Goal: Communication & Community: Connect with others

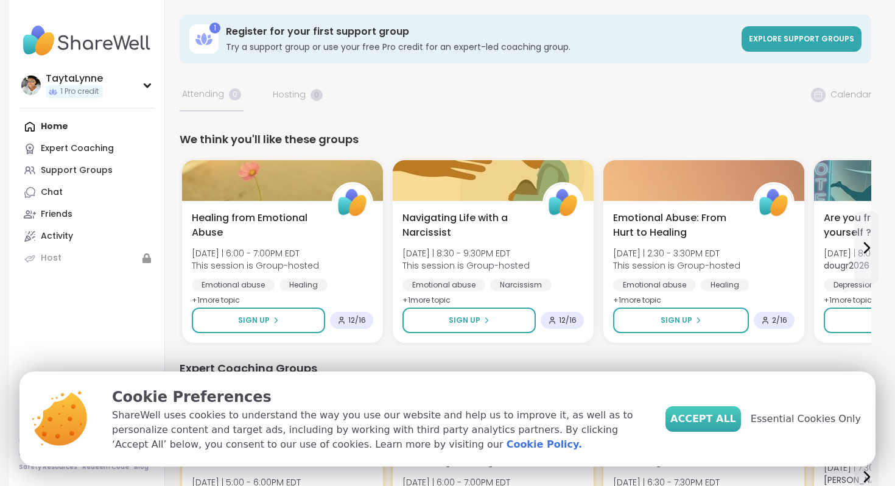
click at [714, 430] on button "Accept All" at bounding box center [702, 419] width 75 height 26
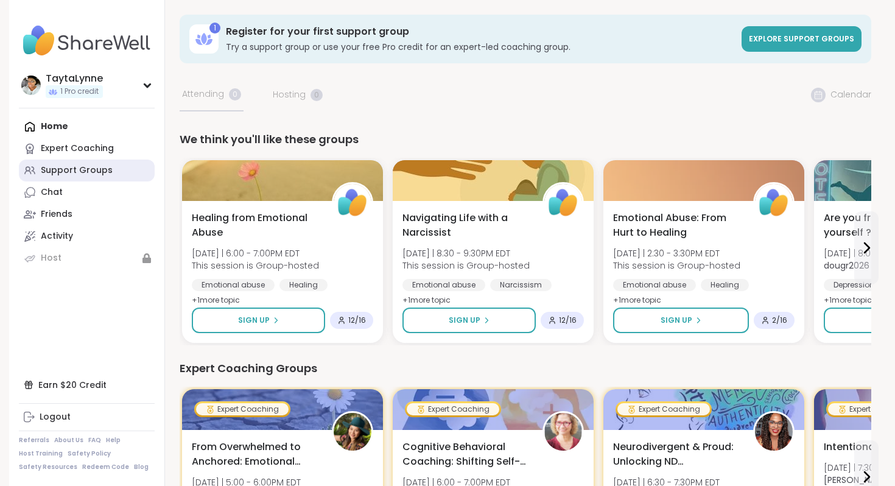
click at [72, 172] on div "Support Groups" at bounding box center [77, 170] width 72 height 12
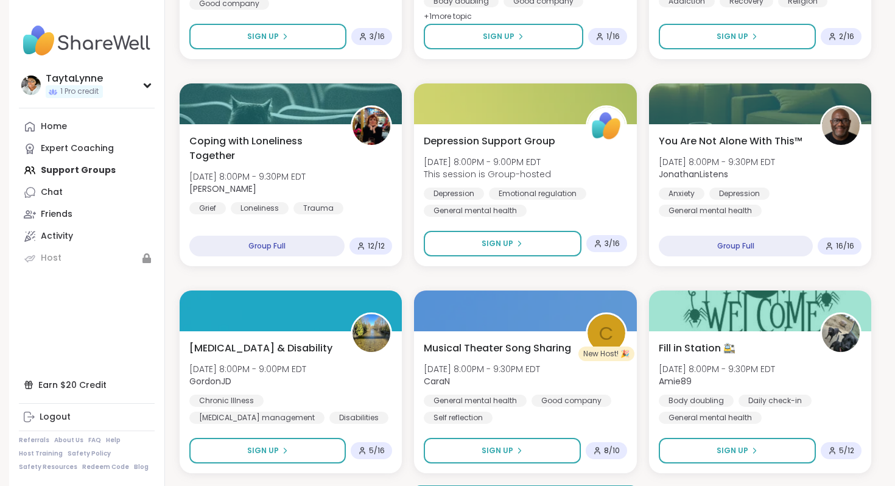
scroll to position [2242, 0]
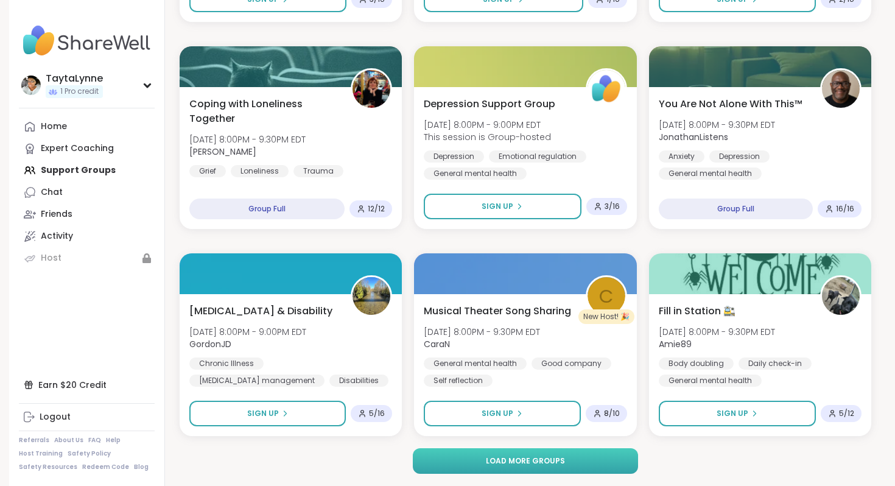
click at [514, 463] on span "Load more groups" at bounding box center [525, 460] width 79 height 11
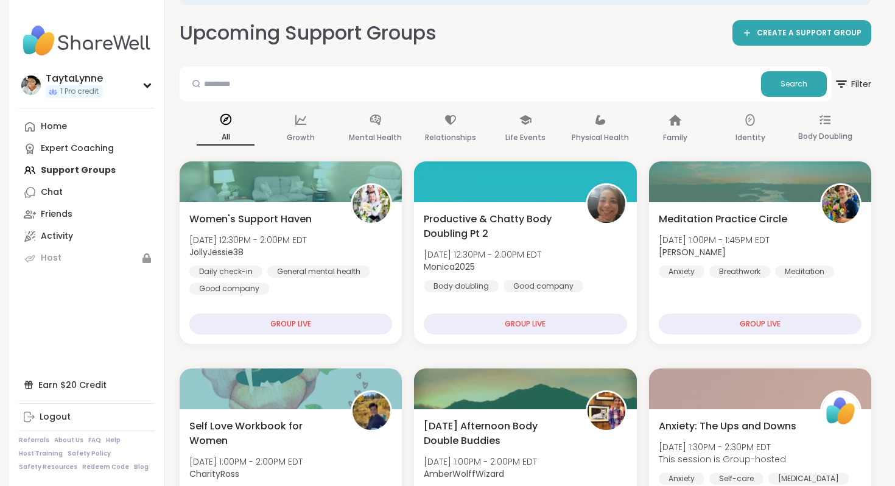
scroll to position [0, 0]
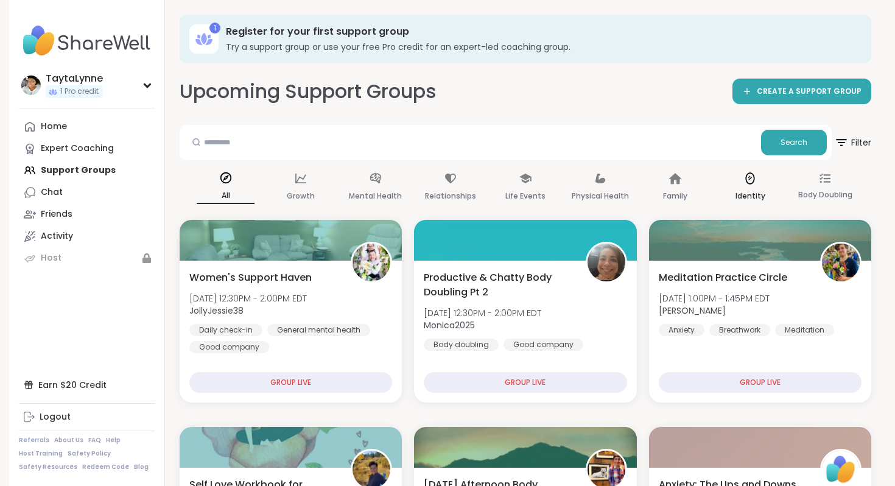
click at [752, 180] on icon at bounding box center [749, 178] width 13 height 13
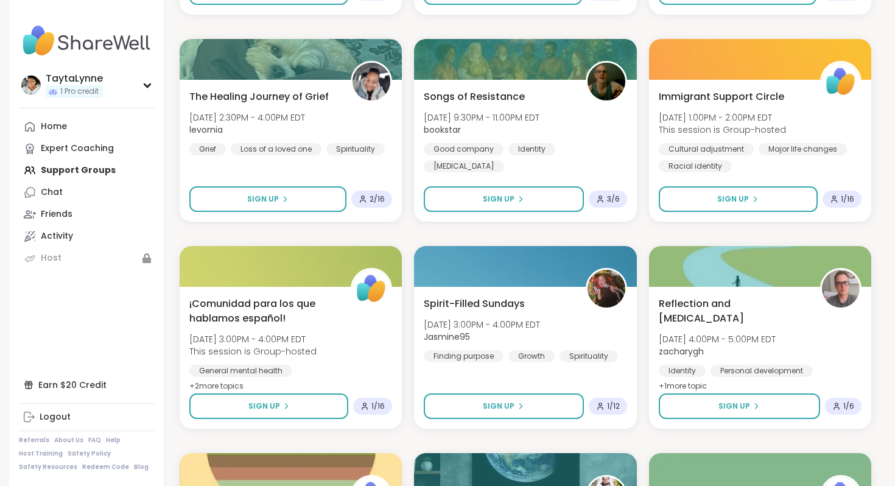
scroll to position [837, 0]
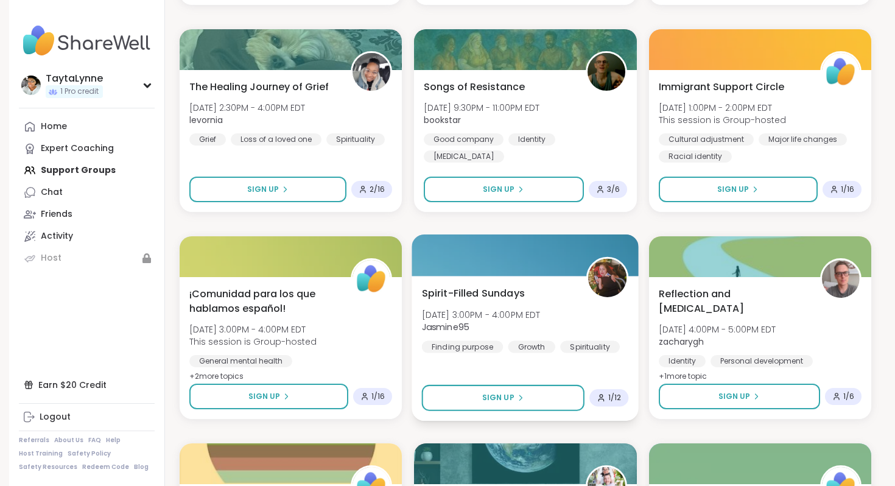
click at [480, 287] on span "Spirit-Filled Sundays" at bounding box center [473, 292] width 103 height 15
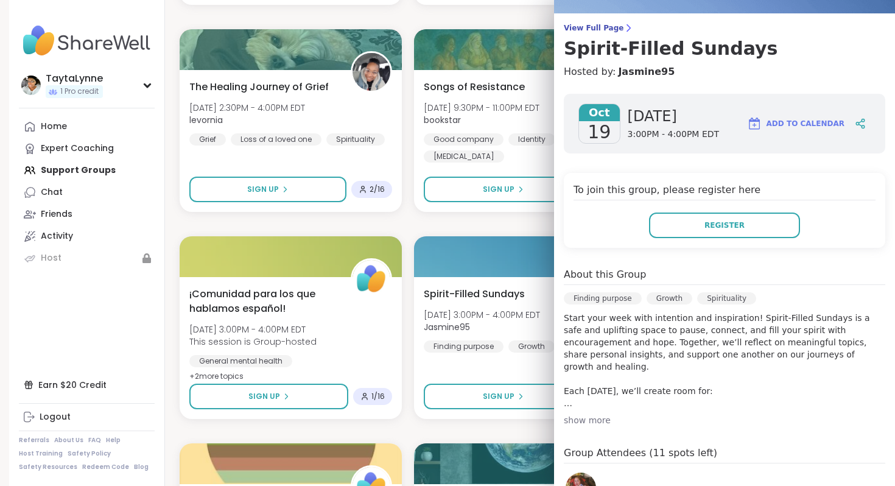
scroll to position [100, 0]
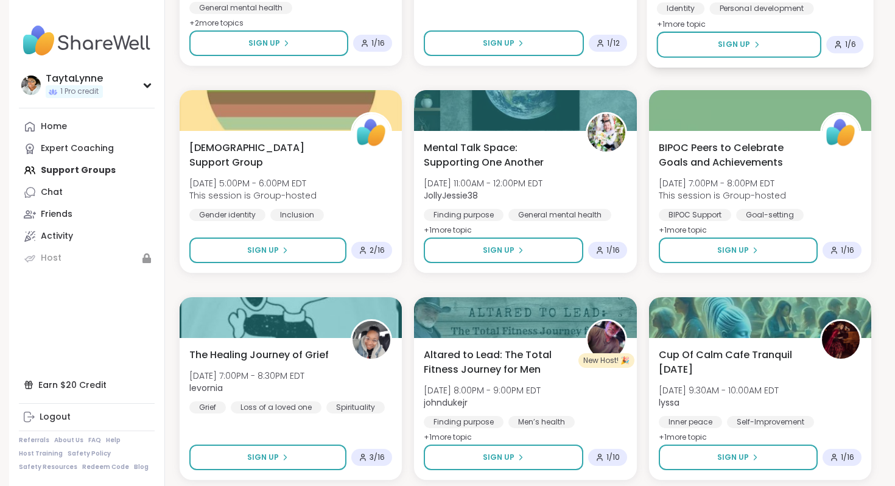
scroll to position [1182, 0]
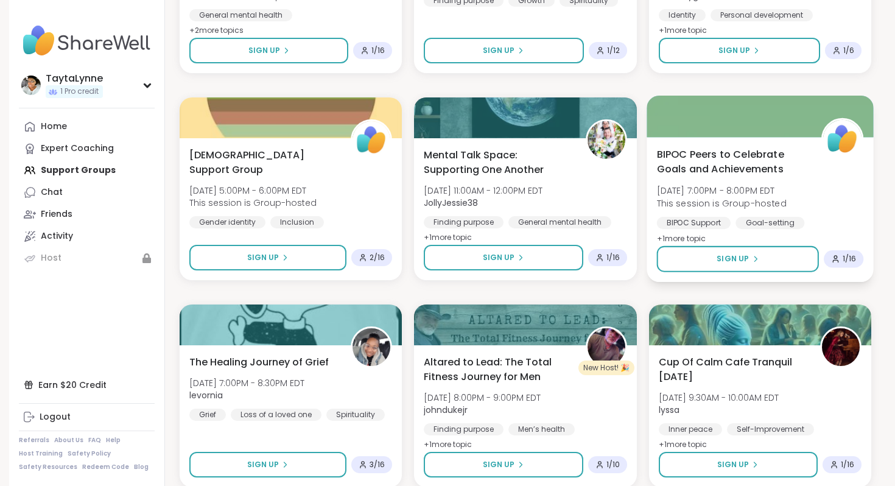
click at [722, 162] on span "BIPOC Peers to Celebrate Goals and Achievements" at bounding box center [731, 162] width 151 height 30
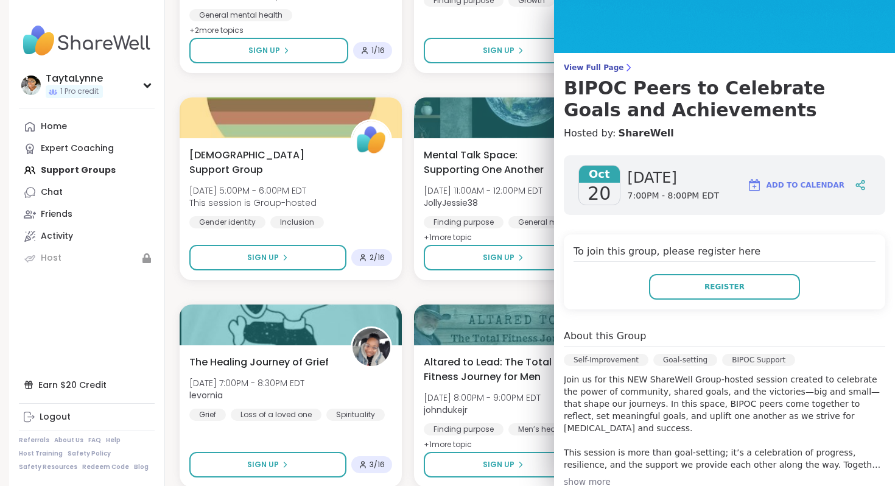
scroll to position [0, 0]
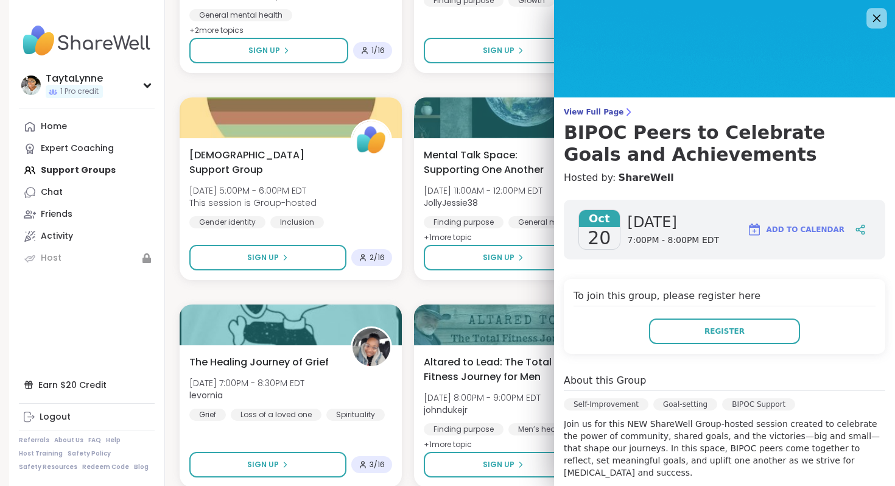
click at [873, 16] on icon at bounding box center [875, 17] width 15 height 15
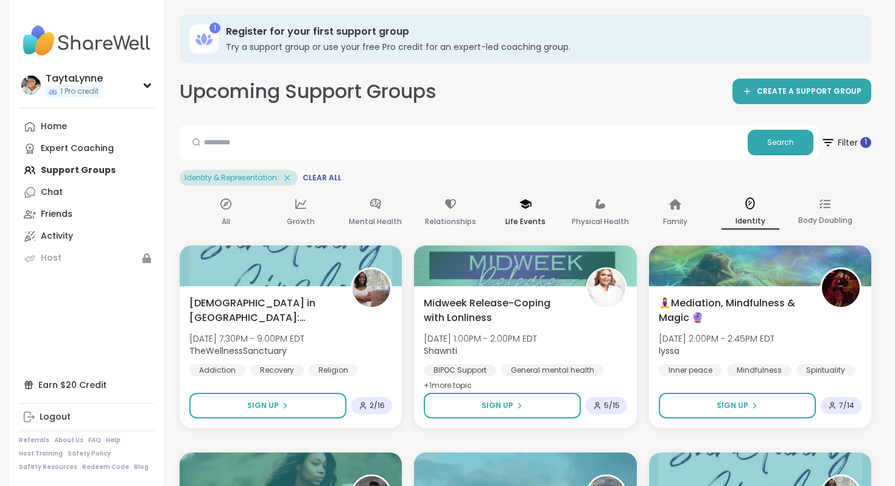
click at [531, 212] on div "Life Events" at bounding box center [525, 212] width 58 height 45
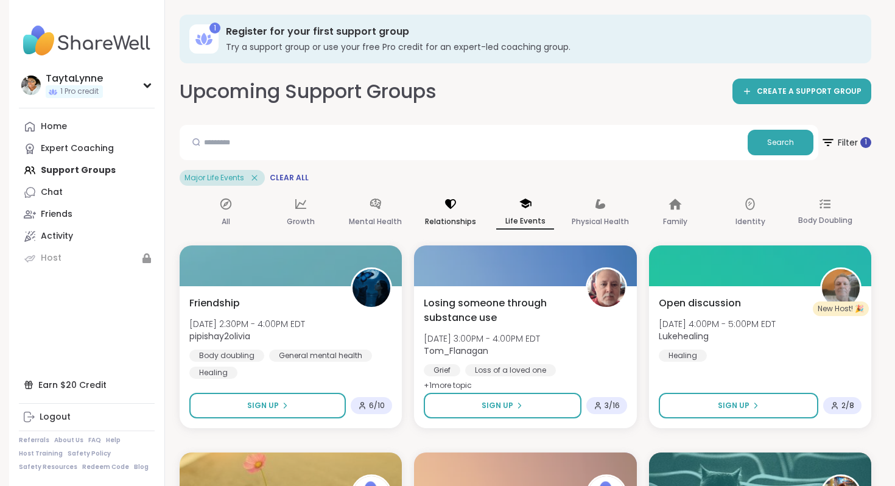
click at [450, 204] on icon at bounding box center [450, 204] width 11 height 10
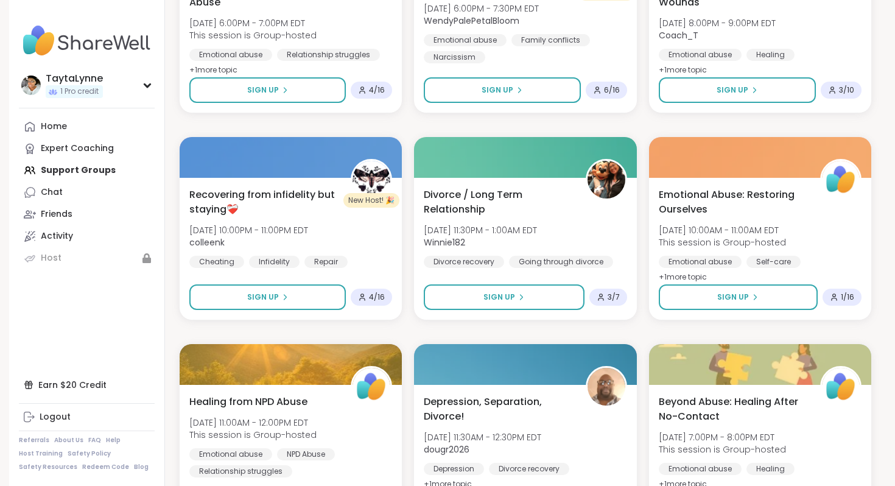
scroll to position [1563, 0]
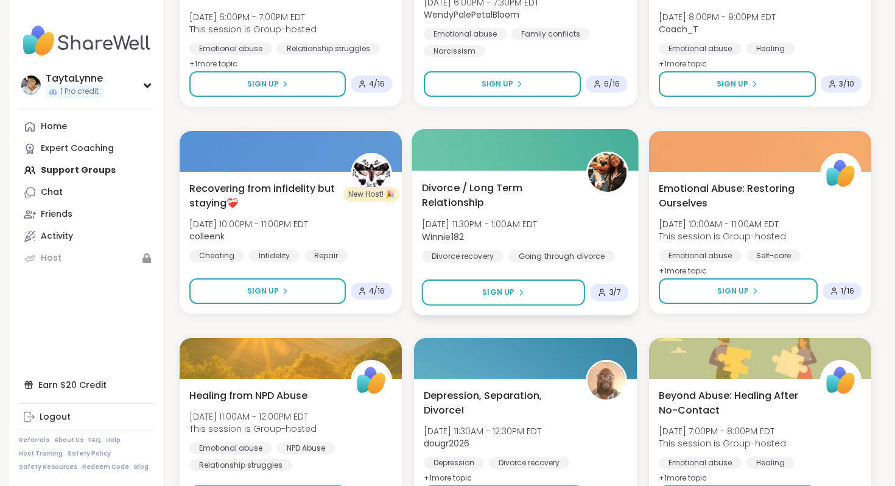
click at [456, 197] on span "Divorce / Long Term Relationship" at bounding box center [497, 195] width 151 height 30
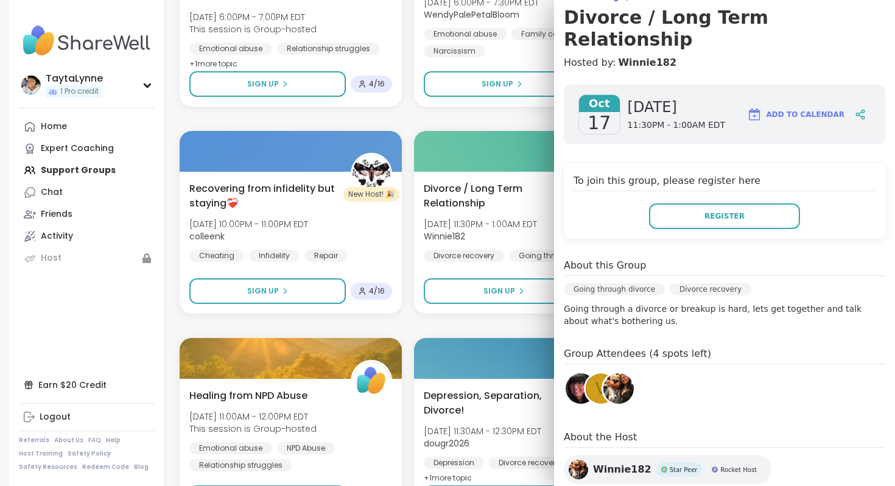
scroll to position [0, 0]
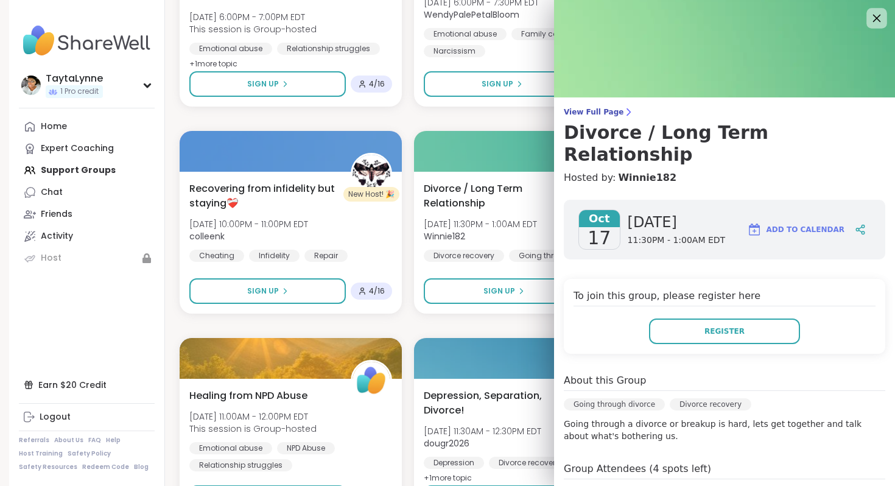
click at [870, 20] on icon at bounding box center [875, 17] width 15 height 15
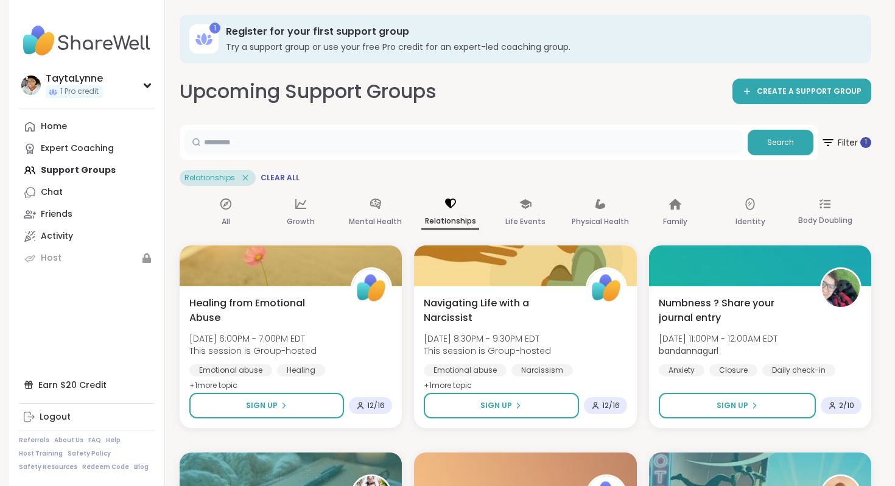
click at [407, 141] on input "text" at bounding box center [463, 142] width 558 height 24
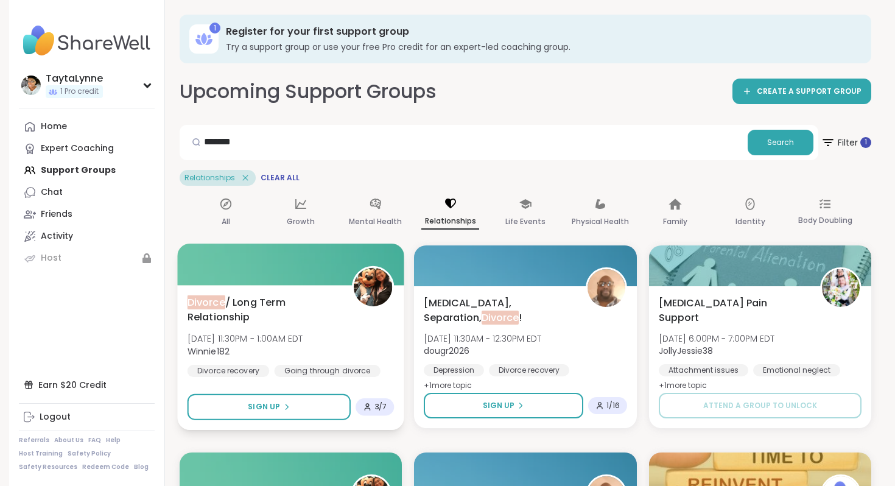
click at [226, 310] on span "Divorce / Long Term Relationship" at bounding box center [262, 310] width 151 height 30
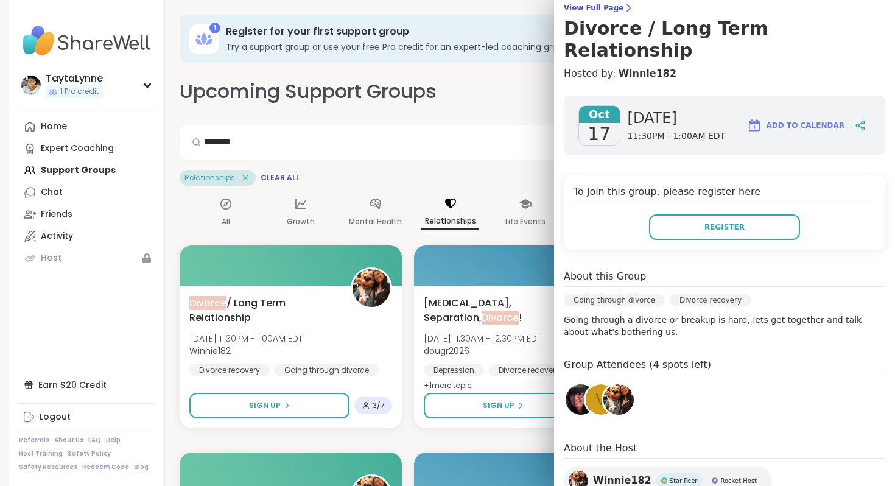
scroll to position [138, 0]
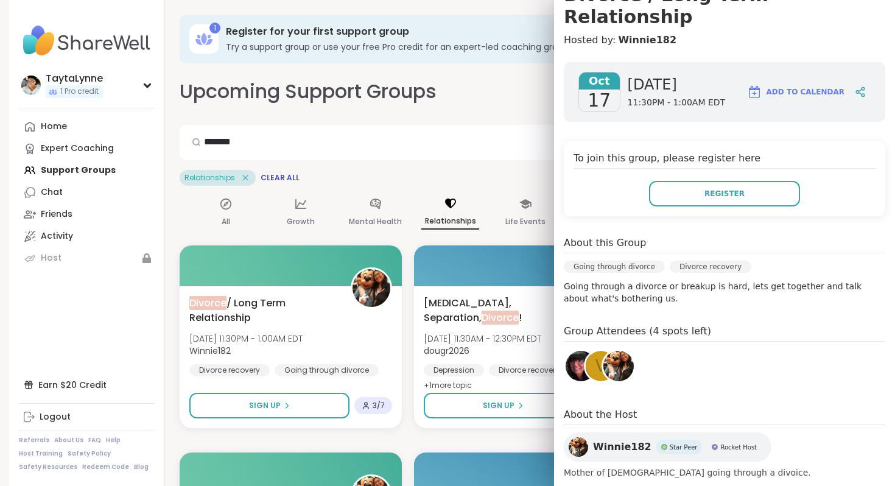
click at [599, 354] on span "v" at bounding box center [600, 366] width 11 height 24
click at [577, 351] on img at bounding box center [580, 366] width 30 height 30
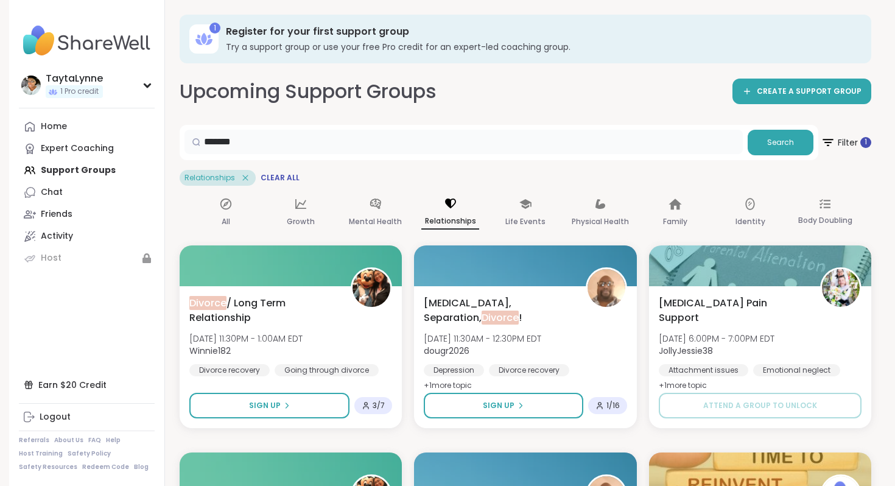
click at [404, 144] on input "*******" at bounding box center [463, 142] width 558 height 24
drag, startPoint x: 404, startPoint y: 144, endPoint x: 239, endPoint y: 150, distance: 165.7
click at [239, 150] on input "*******" at bounding box center [463, 142] width 558 height 24
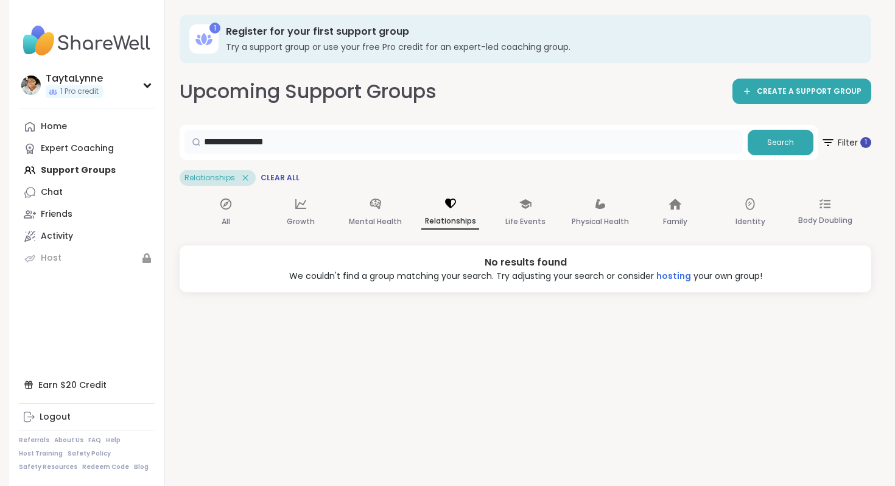
drag, startPoint x: 291, startPoint y: 145, endPoint x: 186, endPoint y: 138, distance: 105.5
click at [186, 138] on div "**********" at bounding box center [463, 142] width 558 height 24
type input "**********"
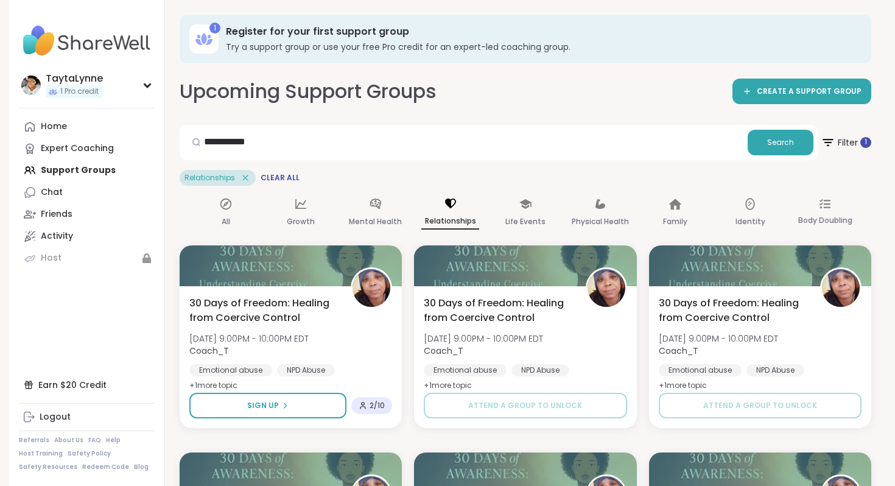
click at [243, 179] on icon at bounding box center [245, 177] width 11 height 11
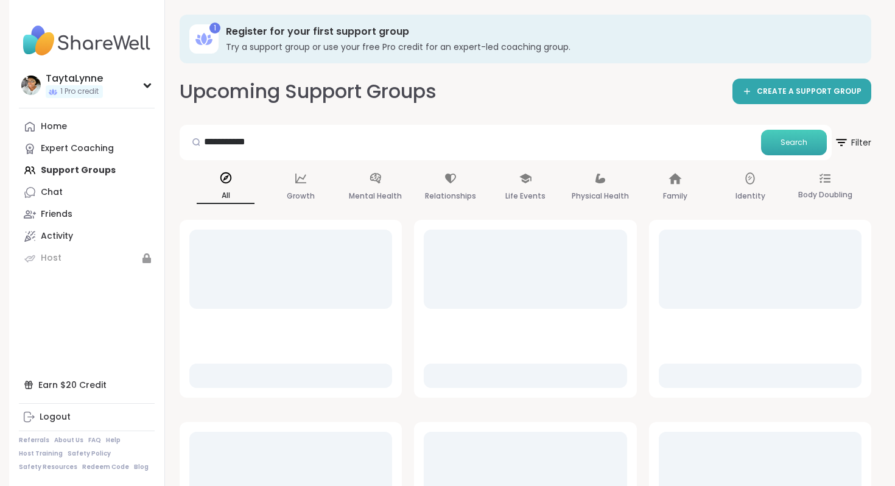
click at [793, 150] on button "Search" at bounding box center [794, 143] width 66 height 26
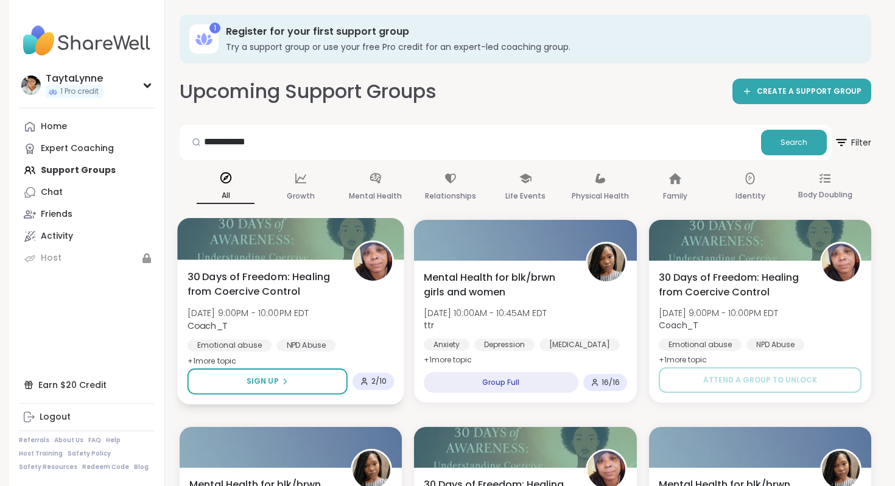
click at [265, 291] on span "30 Days of Freedom: Healing from Coercive Control" at bounding box center [262, 284] width 151 height 30
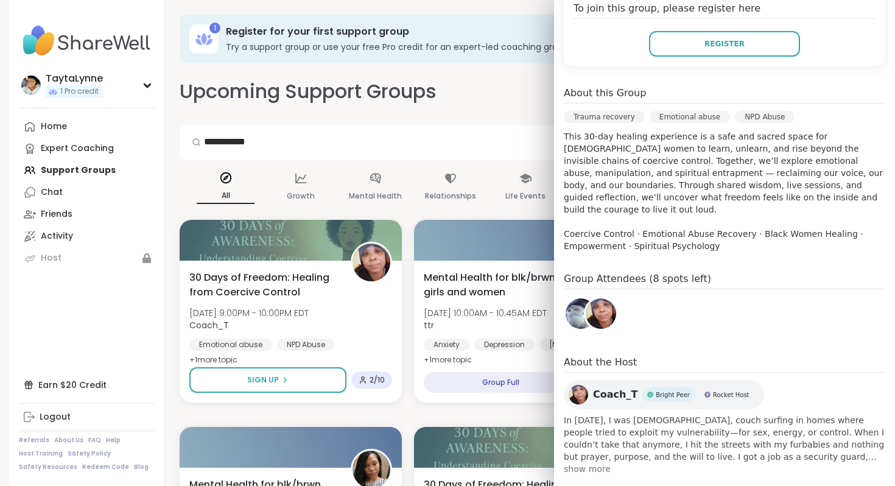
scroll to position [293, 0]
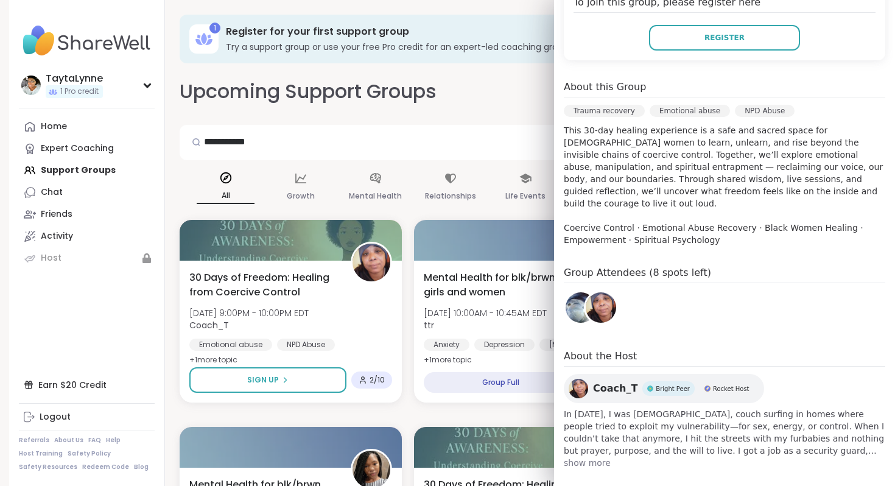
click at [575, 302] on img at bounding box center [580, 307] width 30 height 30
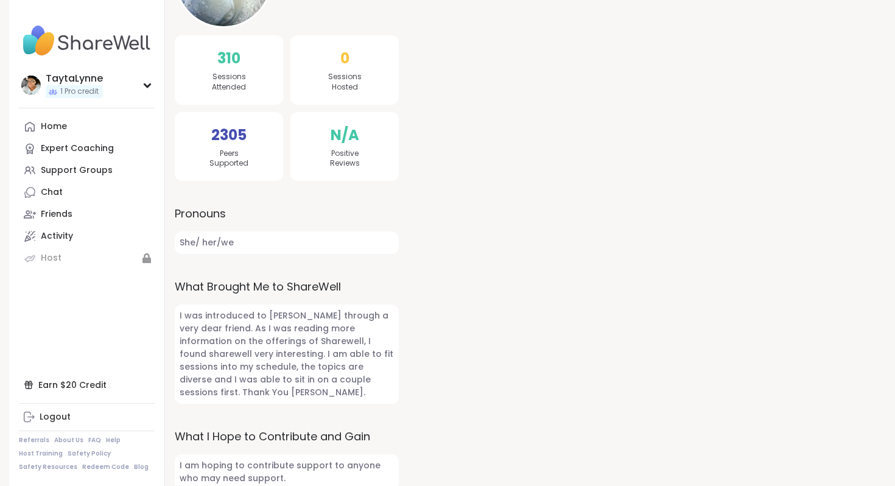
scroll to position [228, 0]
